Goal: Book appointment/travel/reservation

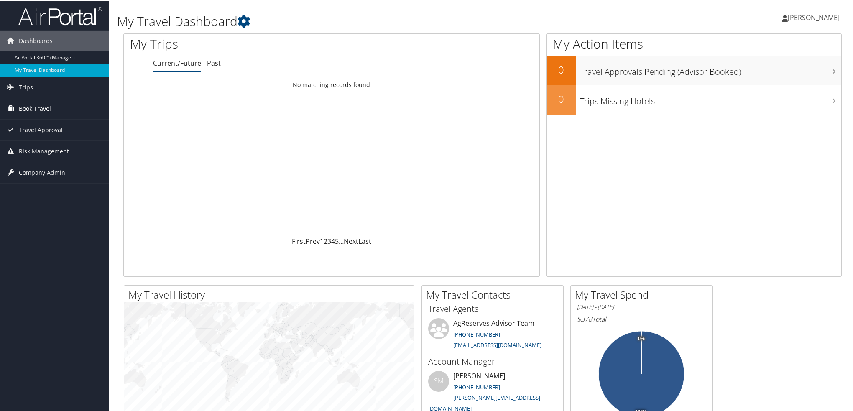
click at [45, 108] on span "Book Travel" at bounding box center [35, 107] width 32 height 21
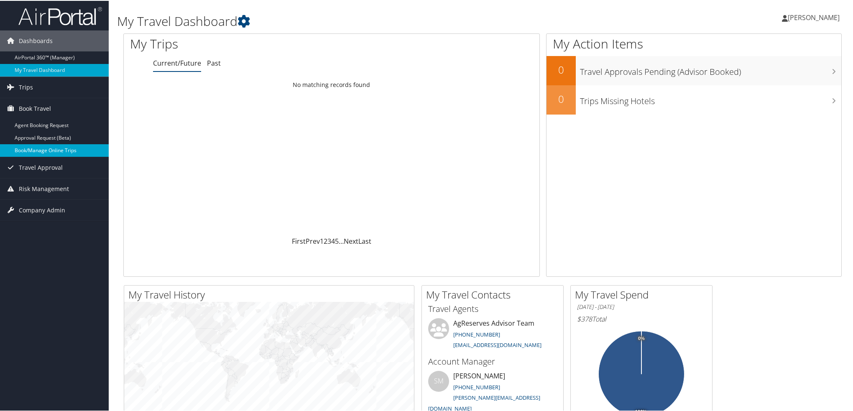
click at [42, 148] on link "Book/Manage Online Trips" at bounding box center [54, 149] width 109 height 13
